Goal: Task Accomplishment & Management: Use online tool/utility

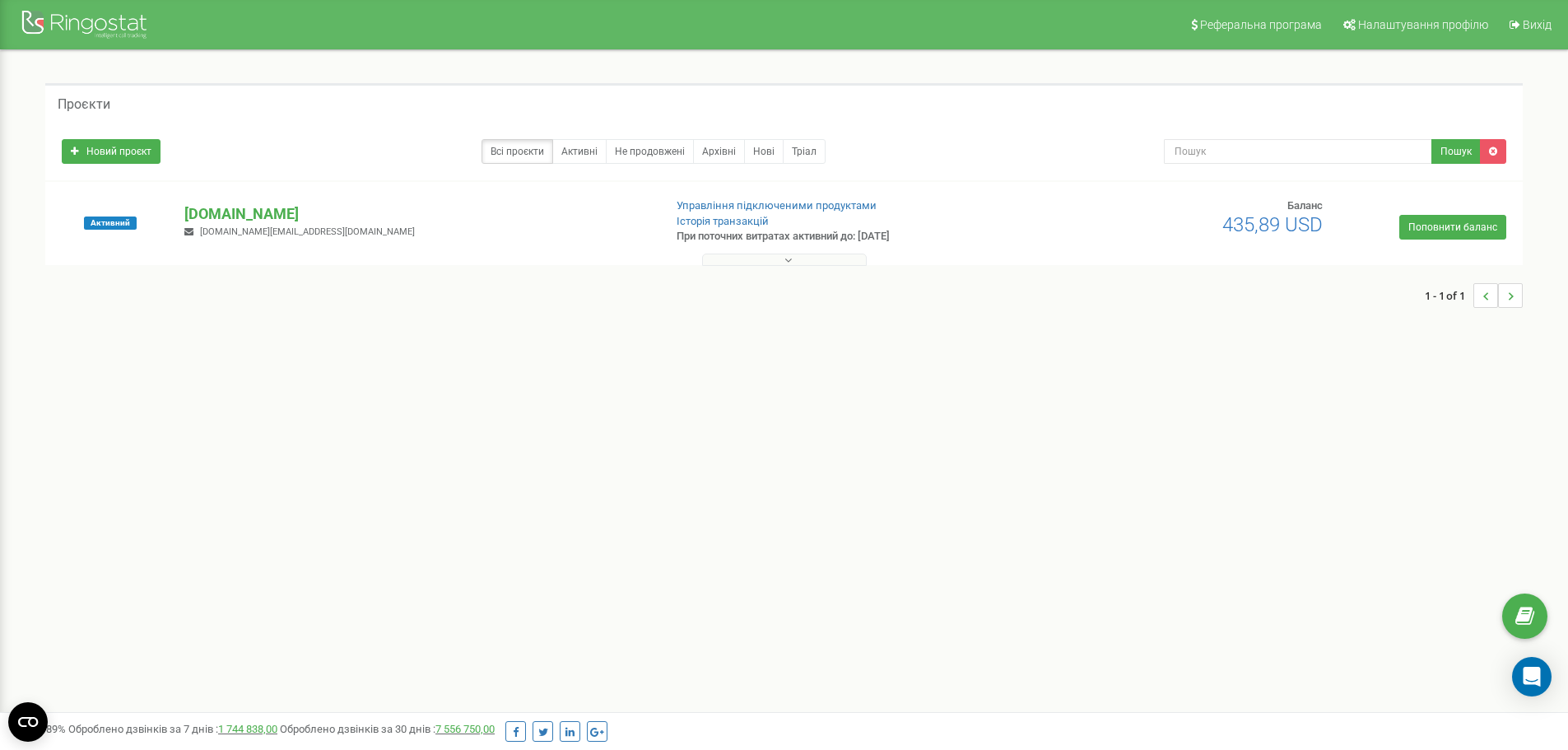
click at [748, 263] on button at bounding box center [784, 260] width 164 height 13
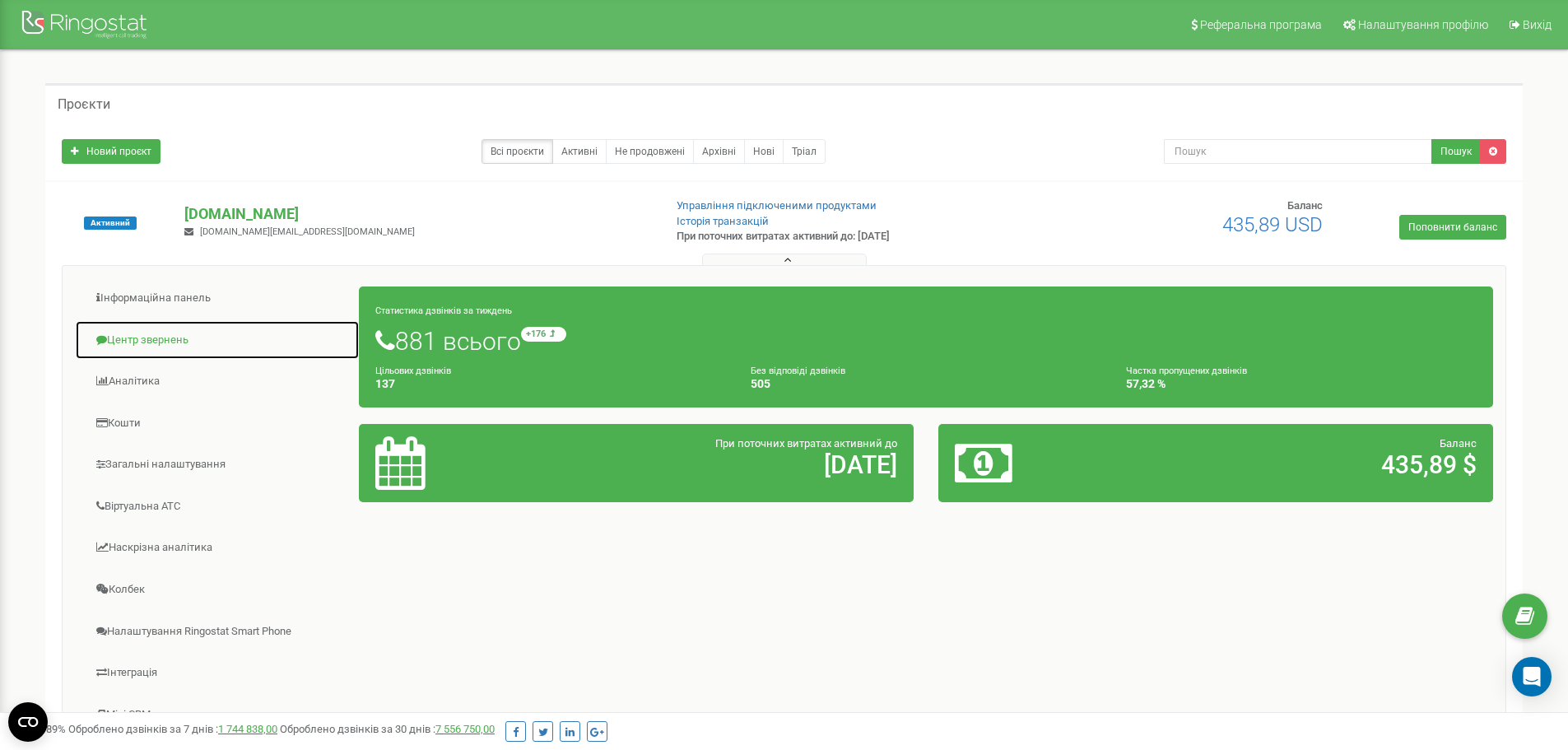
click at [170, 341] on link "Центр звернень" at bounding box center [217, 340] width 285 height 40
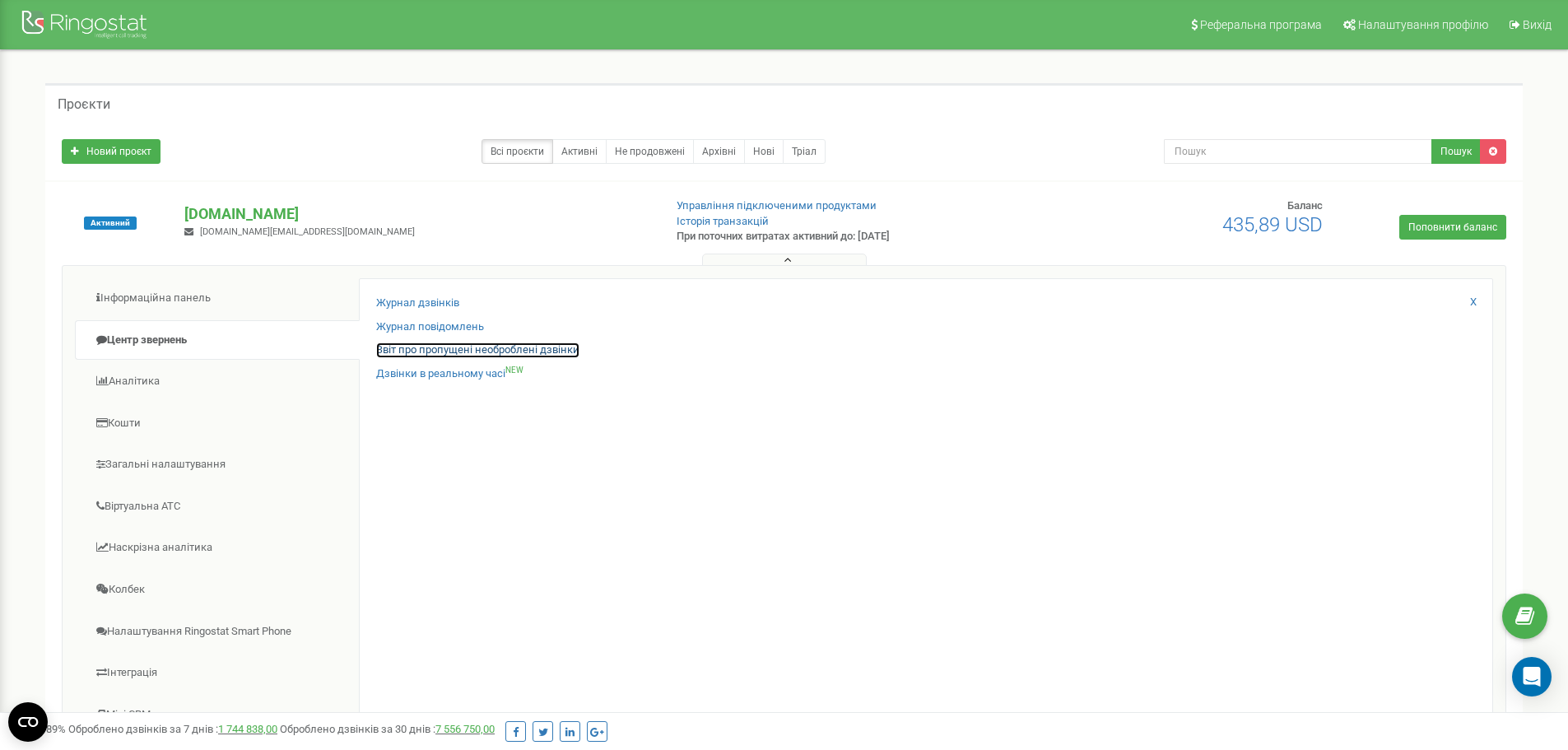
click at [508, 346] on link "Звіт про пропущені необроблені дзвінки" at bounding box center [478, 350] width 203 height 16
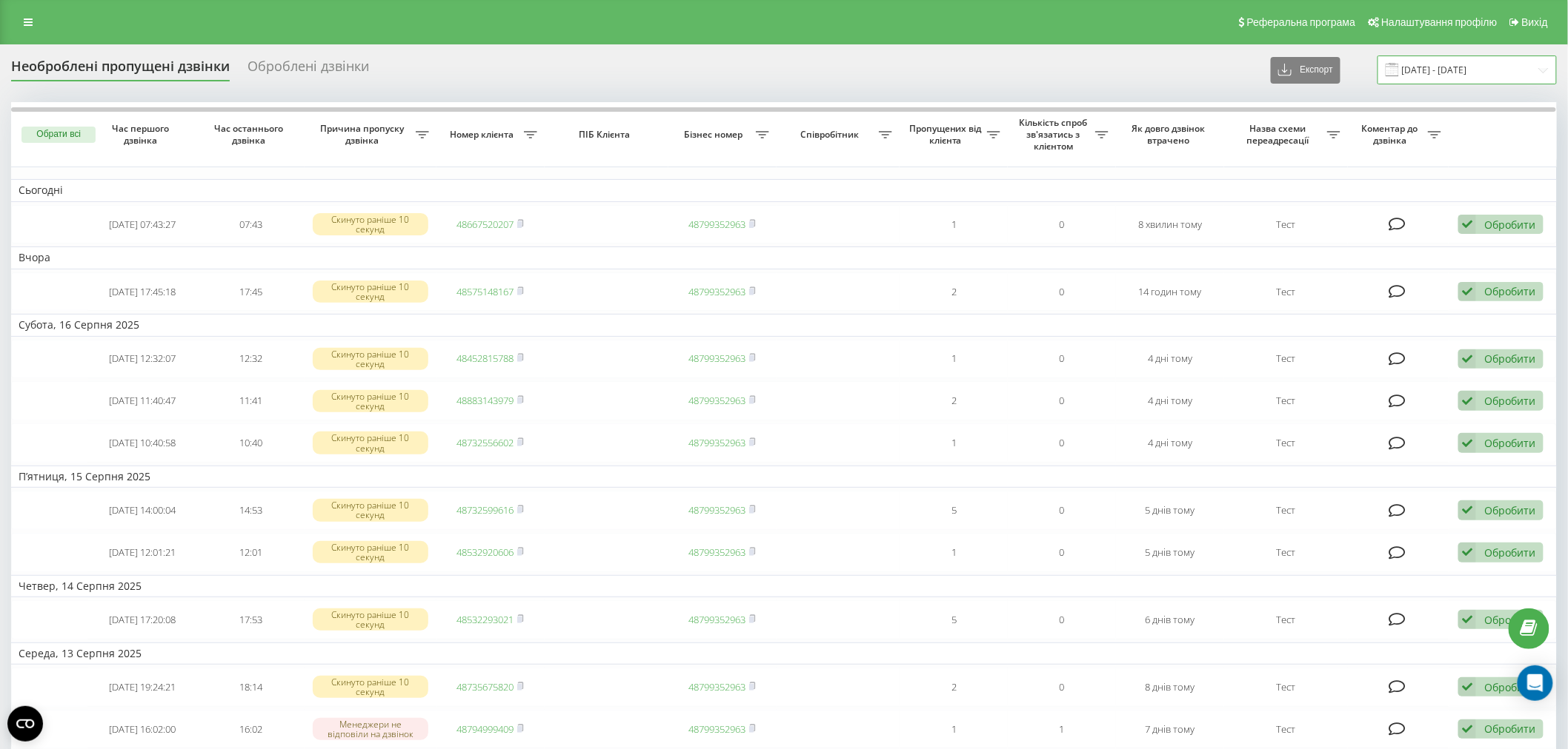
click at [1412, 59] on input "20.07.2025 - 20.08.2025" at bounding box center [1466, 70] width 180 height 29
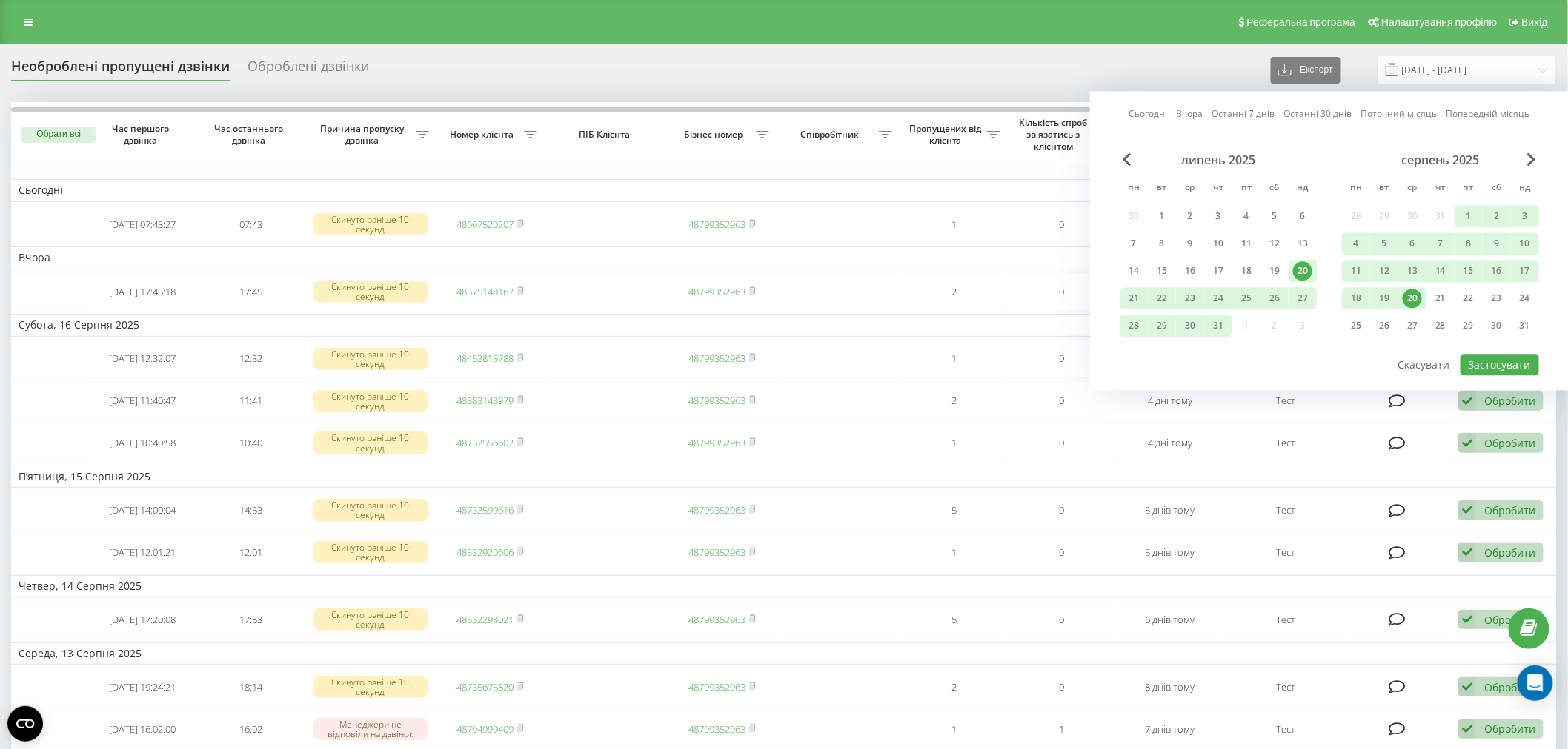
click at [1412, 294] on div "20" at bounding box center [1412, 299] width 19 height 19
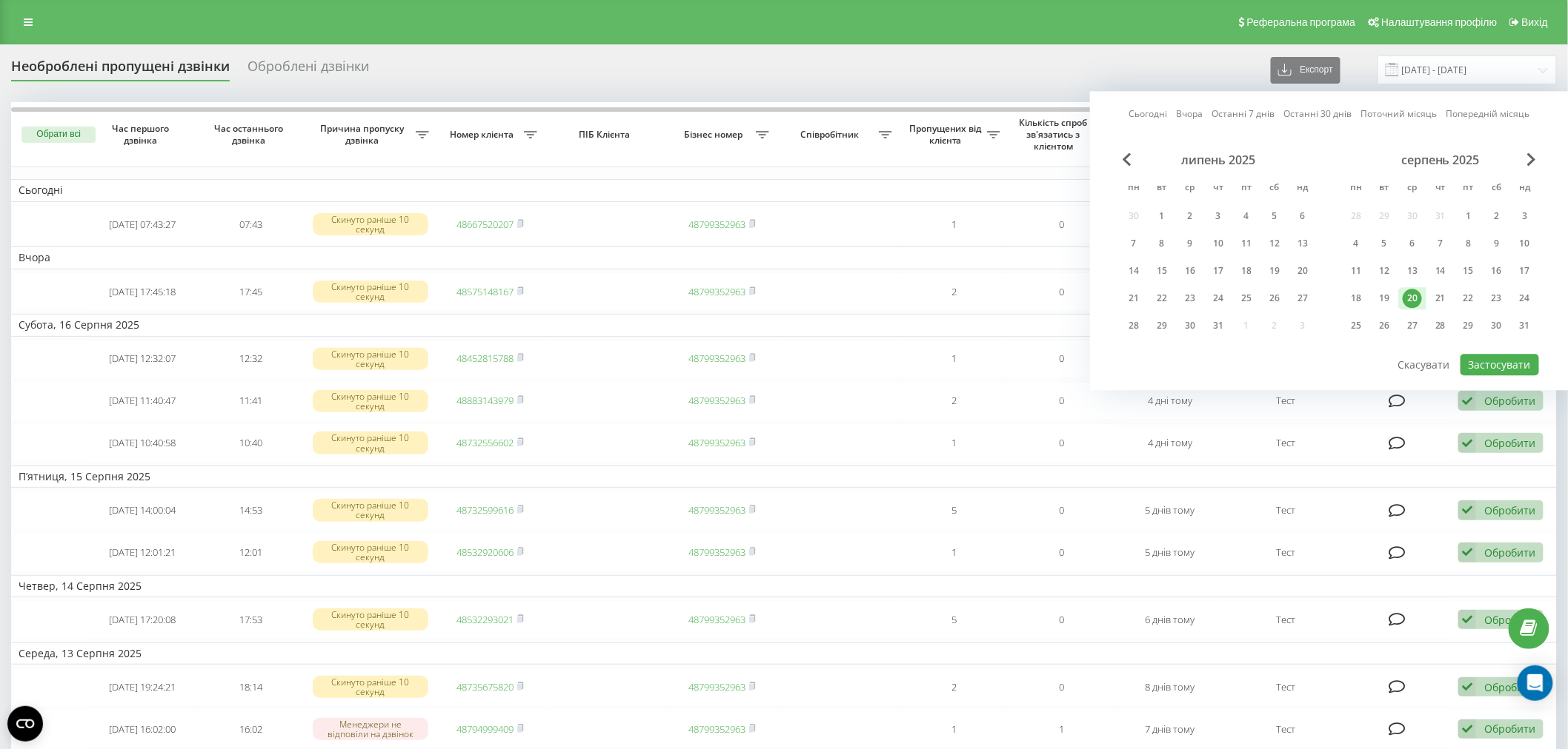
click at [1412, 294] on div "20" at bounding box center [1412, 299] width 19 height 19
click at [1479, 357] on button "Застосувати" at bounding box center [1499, 364] width 79 height 21
type input "[DATE] - [DATE]"
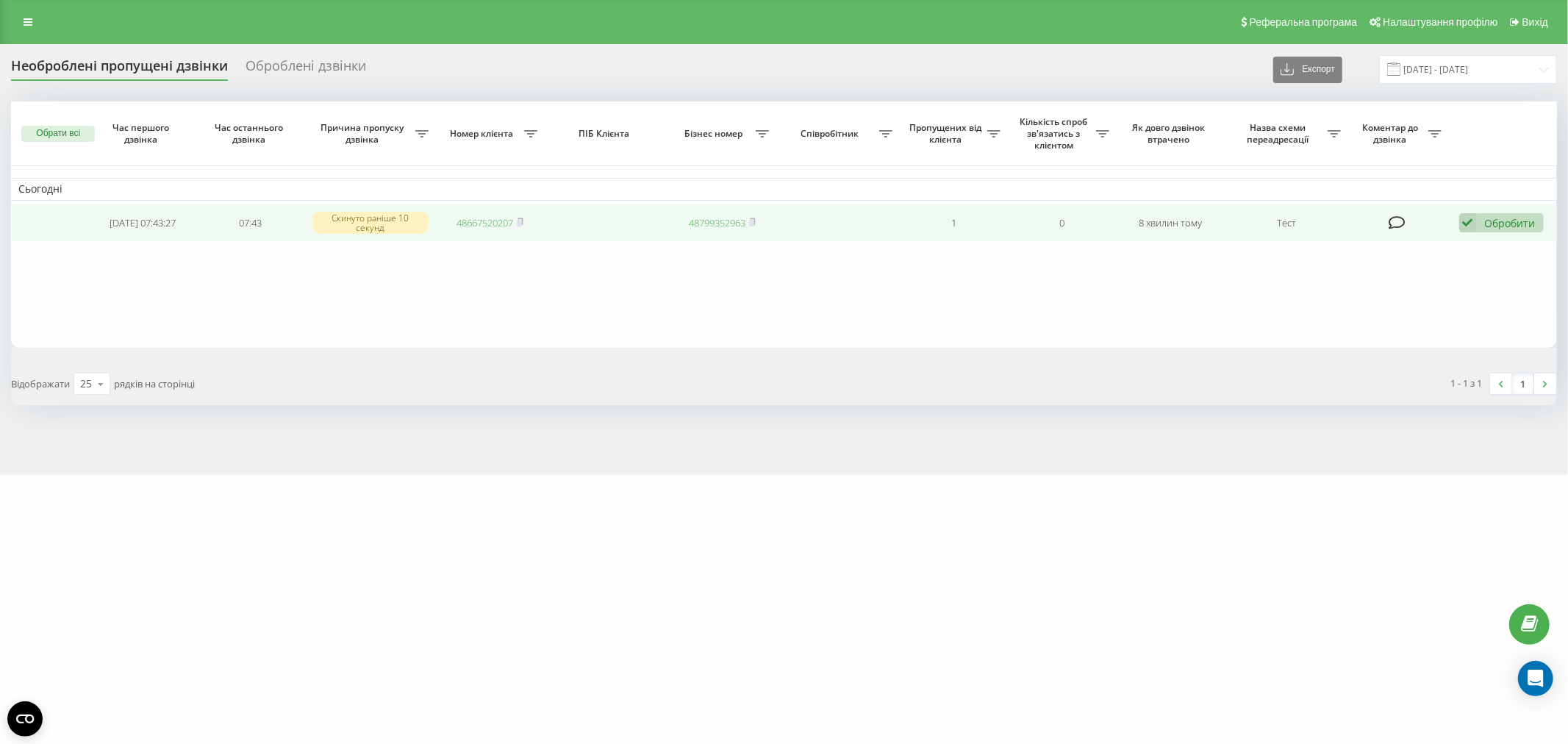
click at [1524, 226] on div "Обробити" at bounding box center [1510, 223] width 51 height 14
click at [521, 221] on rect at bounding box center [519, 223] width 4 height 7
click at [1518, 219] on div "Обробити" at bounding box center [1510, 223] width 51 height 14
click at [1515, 275] on span "Зв'язався з клієнтом за допомогою іншого каналу" at bounding box center [1406, 272] width 251 height 14
click at [523, 219] on icon at bounding box center [521, 222] width 7 height 9
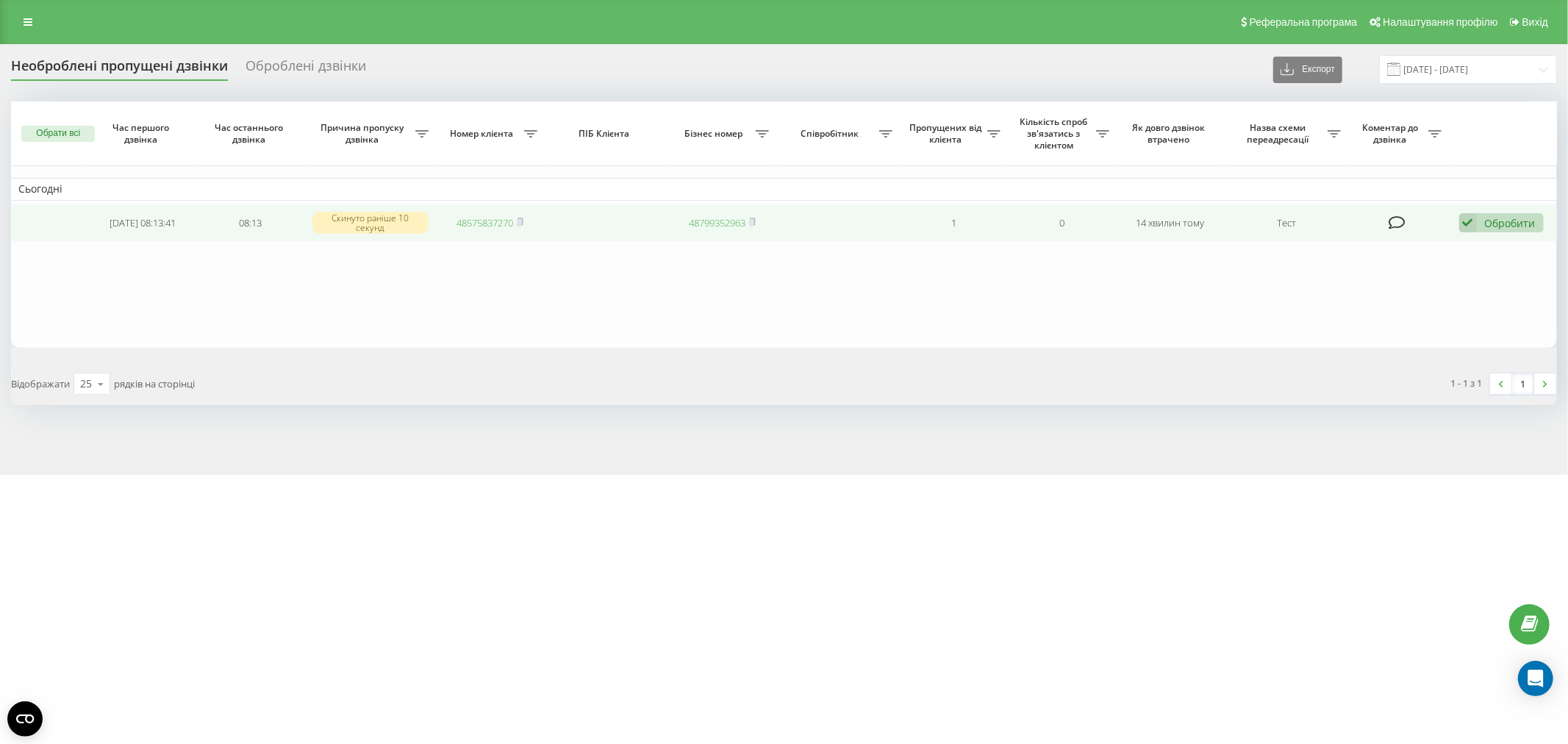
click at [1504, 223] on div "Обробити" at bounding box center [1510, 223] width 51 height 14
click at [1482, 267] on span "Зв'язався з клієнтом за допомогою іншого каналу" at bounding box center [1406, 272] width 251 height 14
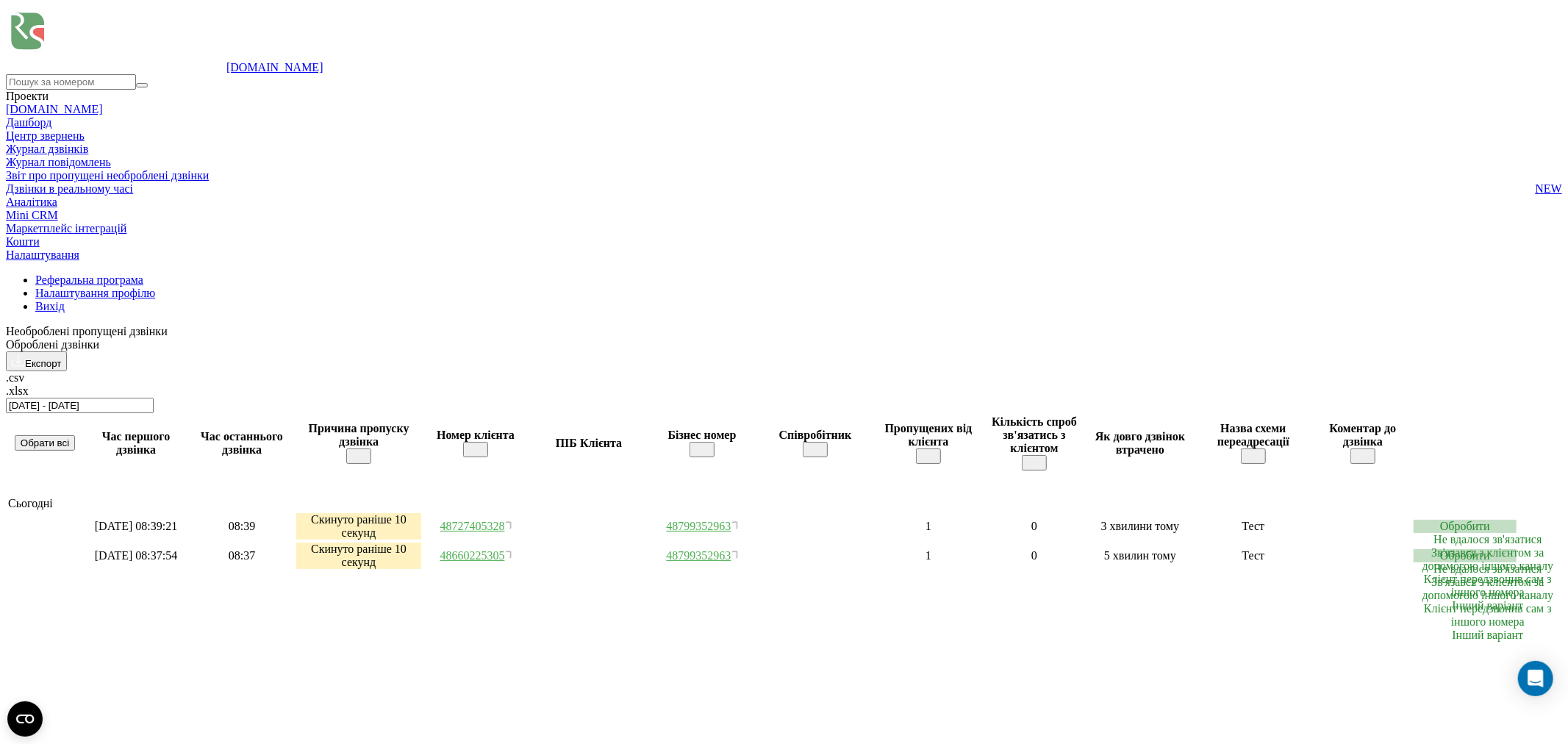
click at [1516, 549] on div "Обробити" at bounding box center [1464, 555] width 103 height 13
click at [1441, 563] on div "Не вдалося зв'язатися" at bounding box center [1487, 569] width 148 height 13
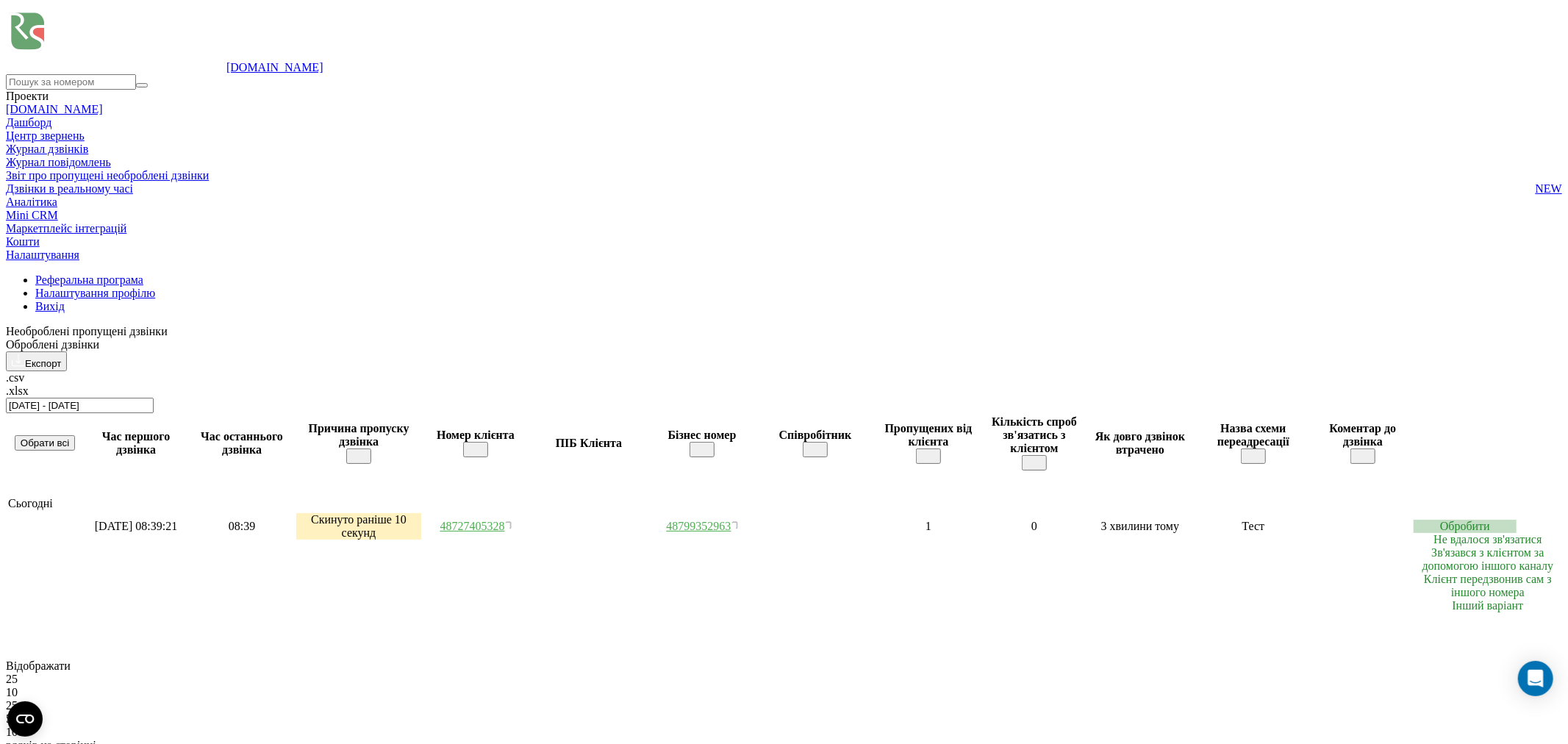
click at [1516, 520] on div "Обробити" at bounding box center [1464, 526] width 103 height 13
click at [1413, 533] on div "Не вдалося зв'язатися" at bounding box center [1487, 539] width 148 height 13
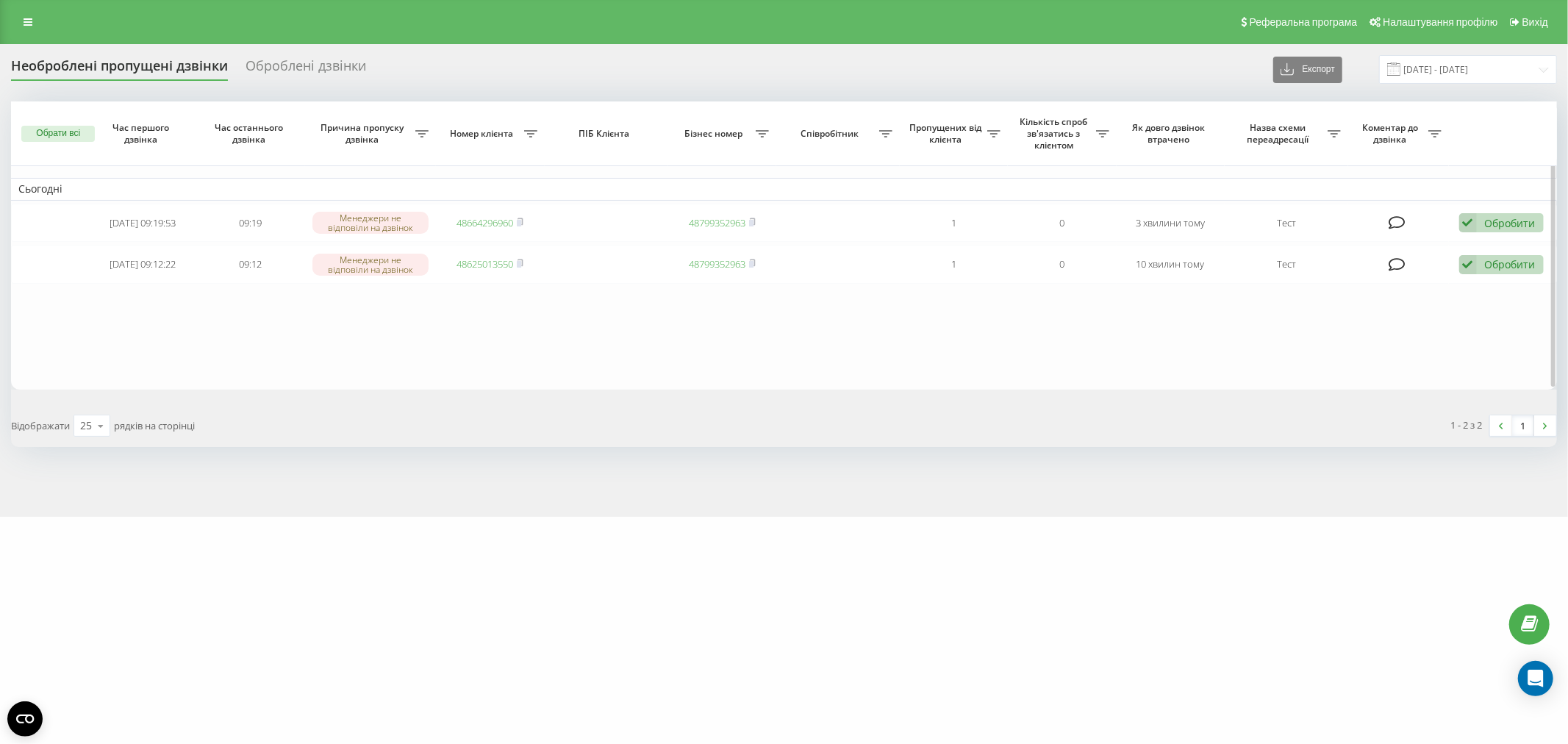
click at [320, 309] on table "Сьогодні 2025-08-20 09:19:53 09:19 Менеджери не відповіли на дзвінок 4866429696…" at bounding box center [784, 246] width 1546 height 288
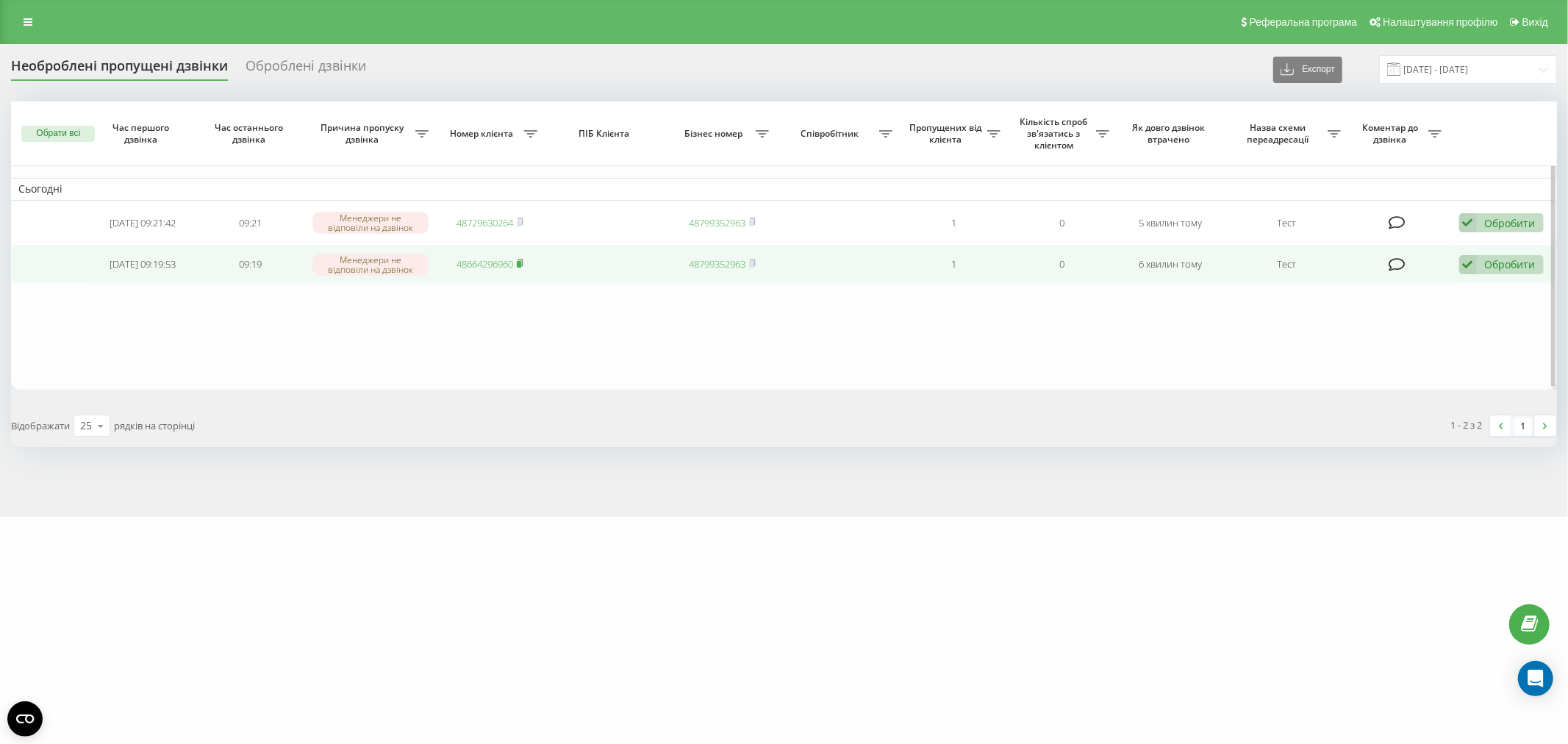
click at [521, 261] on rect at bounding box center [519, 264] width 4 height 7
